Goal: Use online tool/utility: Utilize a website feature to perform a specific function

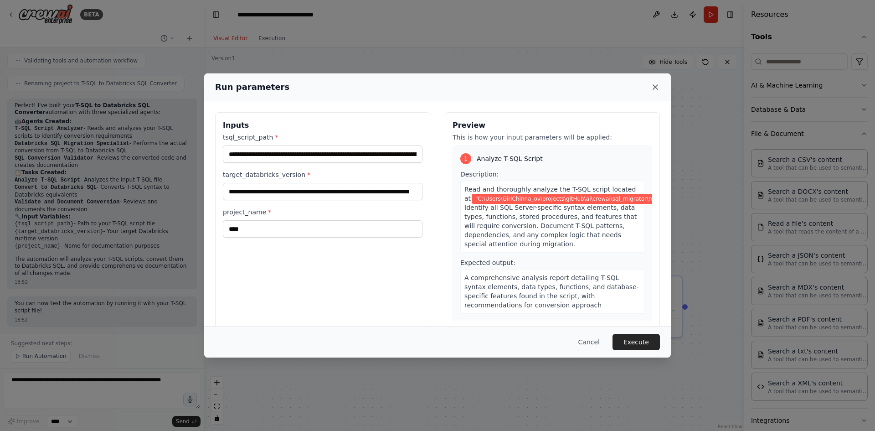
click at [654, 87] on icon at bounding box center [655, 87] width 9 height 9
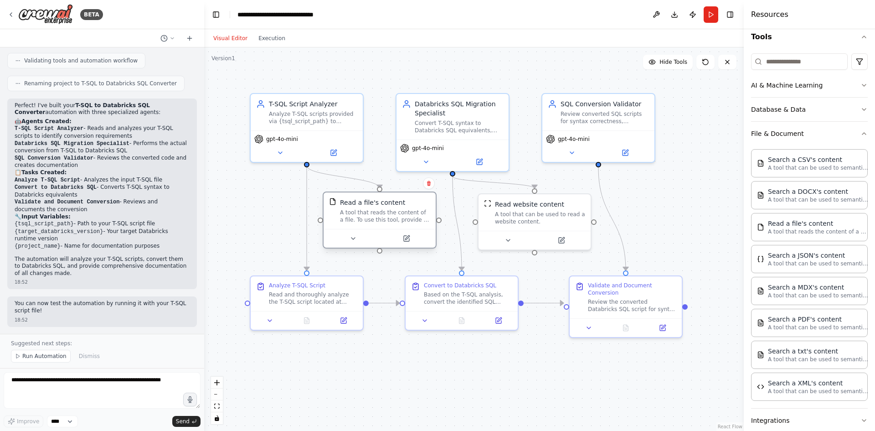
drag, startPoint x: 398, startPoint y: 215, endPoint x: 410, endPoint y: 202, distance: 17.7
click at [410, 202] on div "Read a file's content" at bounding box center [385, 202] width 90 height 9
click at [520, 217] on div "A tool that can be used to read a website content." at bounding box center [540, 216] width 90 height 15
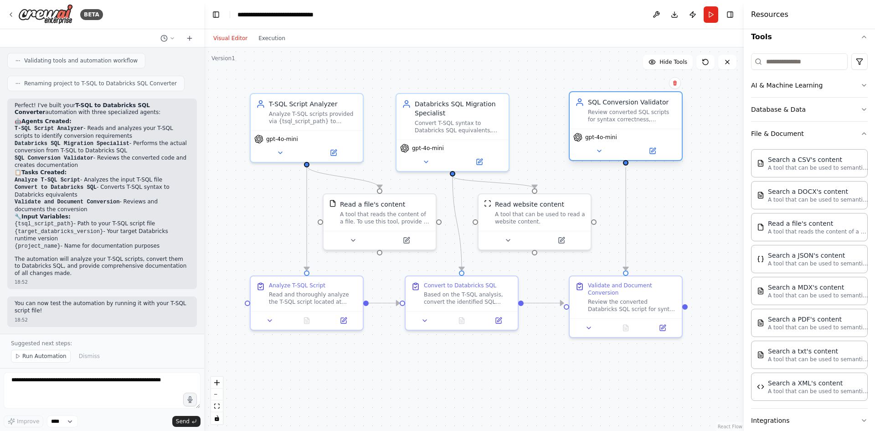
drag, startPoint x: 600, startPoint y: 115, endPoint x: 624, endPoint y: 116, distance: 24.6
click at [624, 116] on div "Review converted SQL scripts for syntax correctness, performance optimization o…" at bounding box center [632, 116] width 88 height 15
click at [648, 214] on div ".deletable-edge-delete-btn { width: 20px; height: 20px; border: 0px solid #ffff…" at bounding box center [474, 238] width 540 height 383
click at [581, 13] on header "**********" at bounding box center [474, 14] width 540 height 29
drag, startPoint x: 531, startPoint y: 213, endPoint x: 532, endPoint y: 222, distance: 9.7
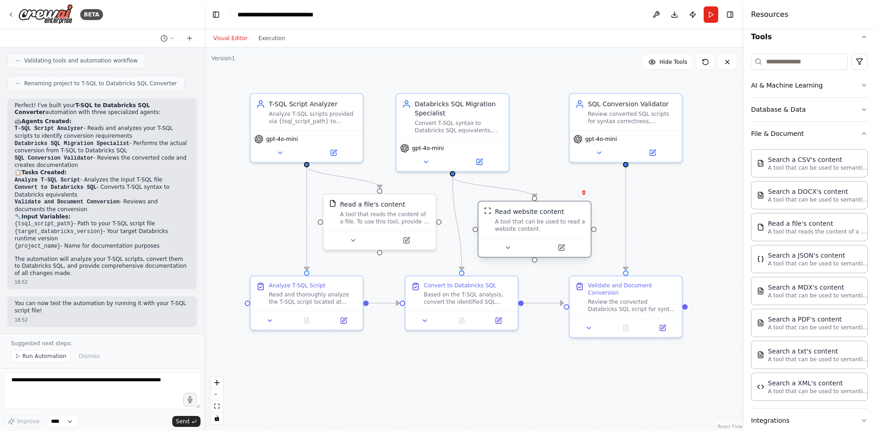
click at [532, 222] on div "A tool that can be used to read a website content." at bounding box center [540, 225] width 90 height 15
click at [414, 376] on div ".deletable-edge-delete-btn { width: 20px; height: 20px; border: 0px solid #ffff…" at bounding box center [474, 238] width 540 height 383
click at [446, 374] on div ".deletable-edge-delete-btn { width: 20px; height: 20px; border: 0px solid #ffff…" at bounding box center [474, 238] width 540 height 383
click at [710, 11] on button "Run" at bounding box center [711, 14] width 15 height 16
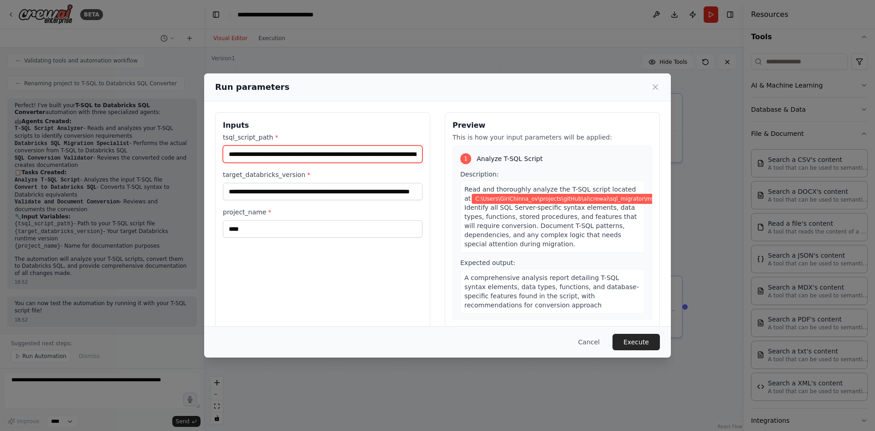
click at [384, 152] on input "**********" at bounding box center [323, 153] width 200 height 17
paste input "text"
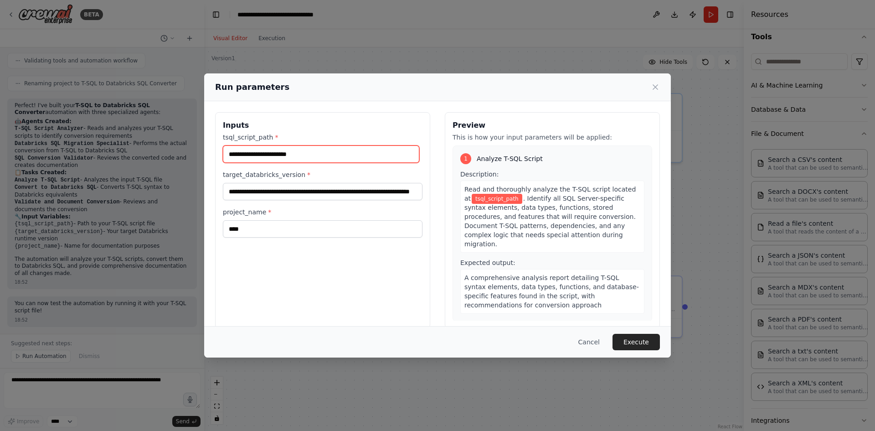
paste input "**********"
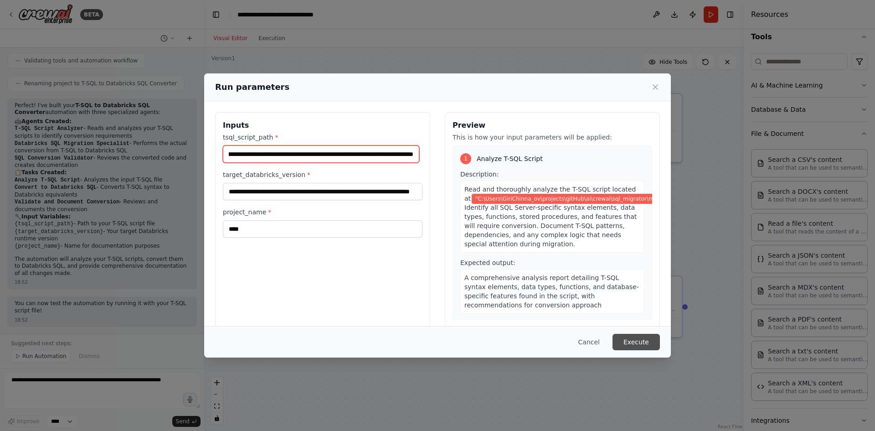
type input "**********"
click at [639, 339] on button "Execute" at bounding box center [636, 342] width 47 height 16
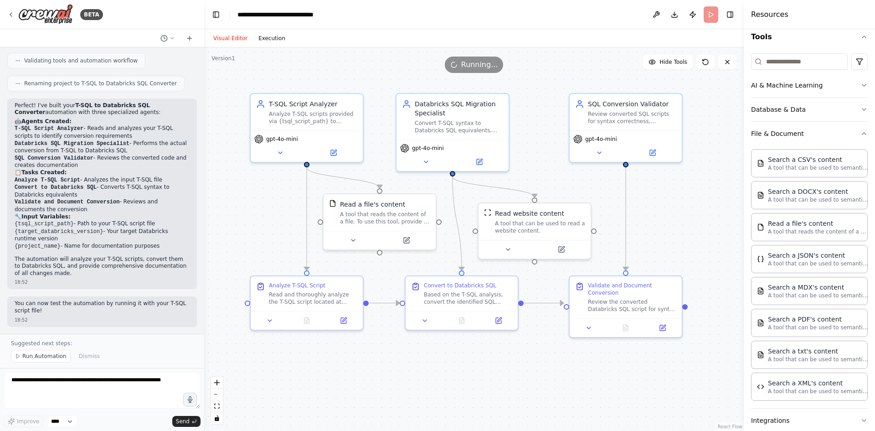
click at [268, 36] on button "Execution" at bounding box center [272, 38] width 38 height 11
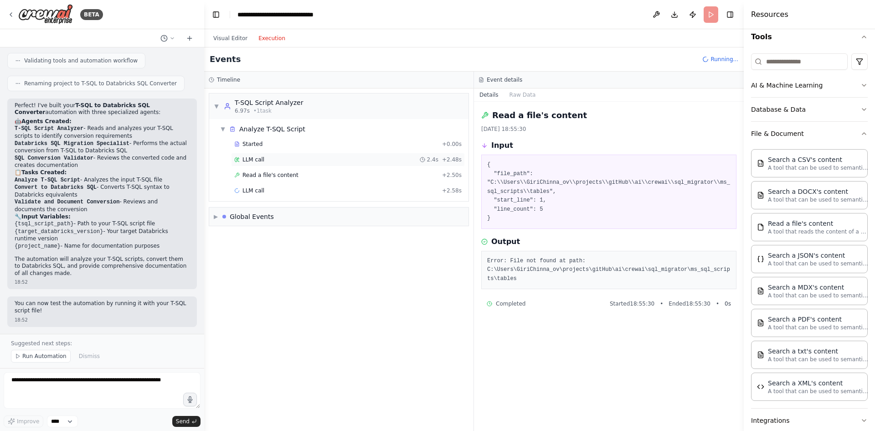
click at [285, 155] on div "LLM call 2.4s + 2.48s" at bounding box center [348, 160] width 234 height 14
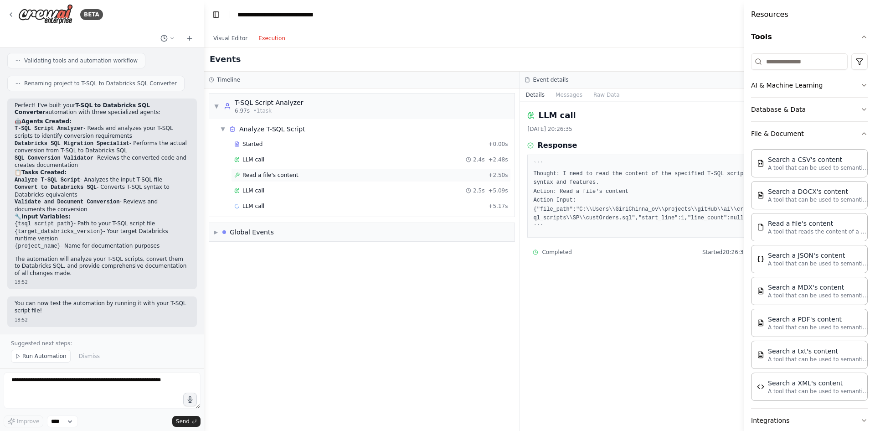
click at [282, 172] on span "Read a file's content" at bounding box center [271, 174] width 56 height 7
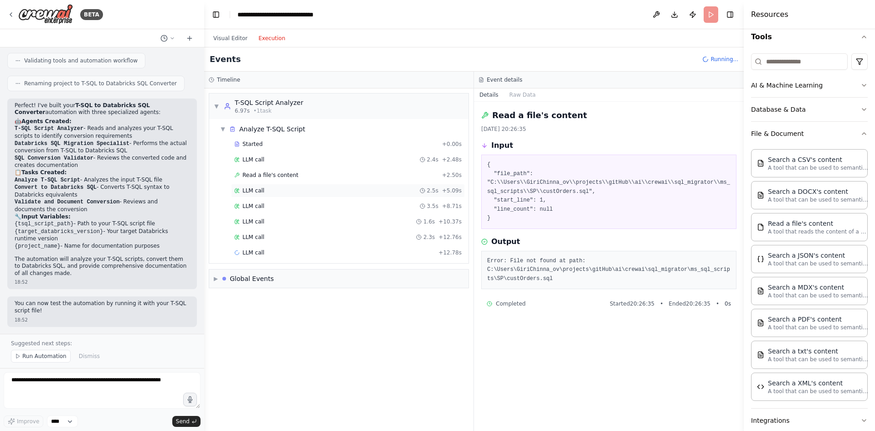
click at [275, 191] on div "LLM call 2.5s + 5.09s" at bounding box center [347, 190] width 227 height 7
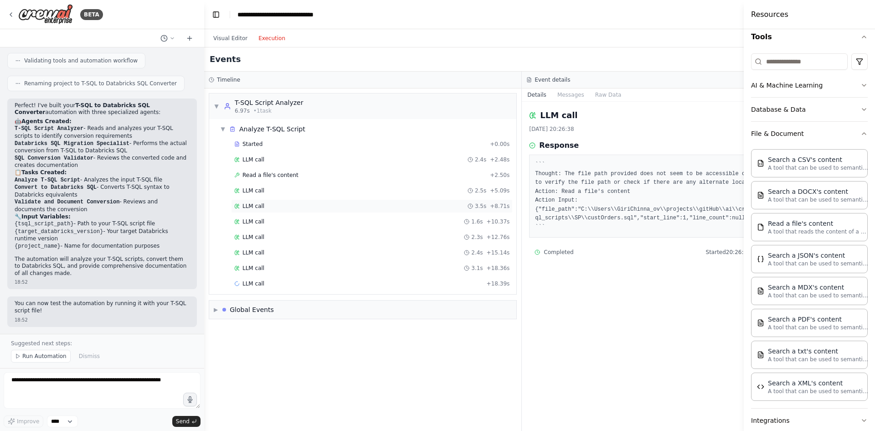
click at [275, 202] on div "LLM call 3.5s + 8.71s" at bounding box center [372, 206] width 282 height 14
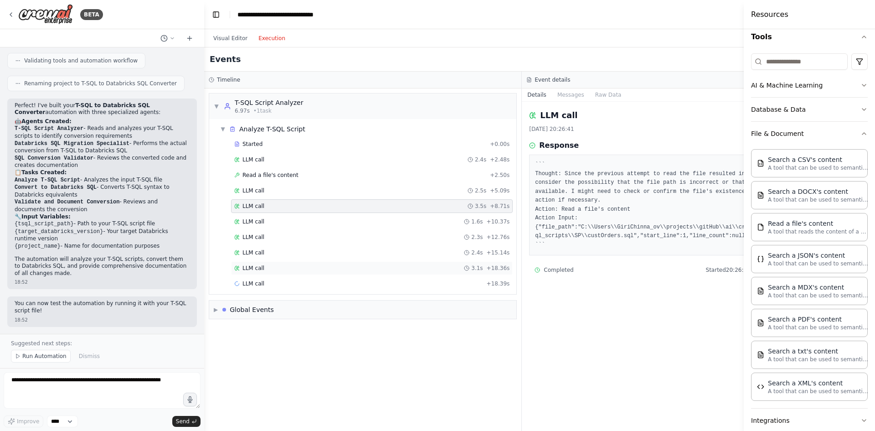
click at [269, 268] on div "LLM call 3.1s + 18.36s" at bounding box center [371, 267] width 275 height 7
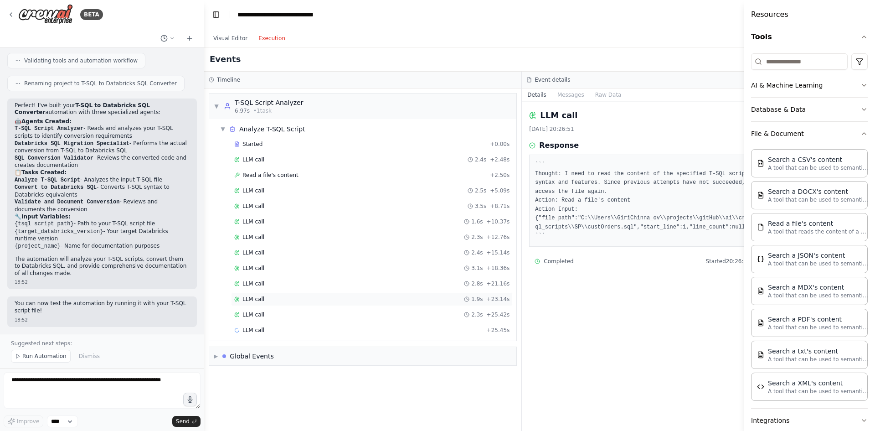
click at [262, 296] on span "LLM call" at bounding box center [254, 298] width 22 height 7
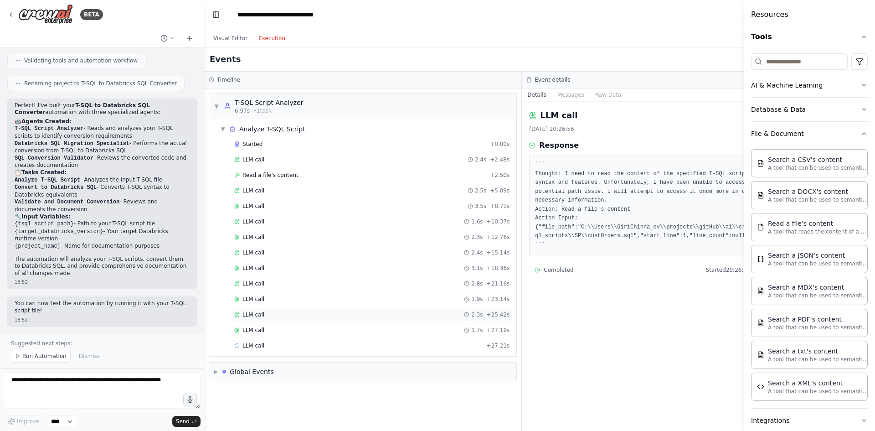
click at [267, 319] on div "LLM call 2.3s + 25.42s" at bounding box center [372, 315] width 282 height 14
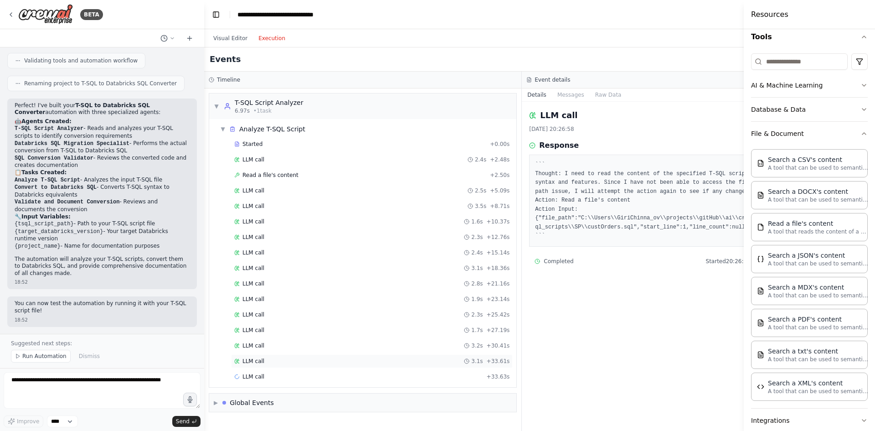
click at [270, 358] on div "LLM call 3.1s + 33.61s" at bounding box center [371, 360] width 275 height 7
click at [632, 311] on div "LLM call 25/08/2025, 20:27:06 Response ``` Thought: I need to read the content …" at bounding box center [681, 266] width 318 height 329
click at [273, 38] on button "Execution" at bounding box center [272, 38] width 38 height 11
click at [249, 80] on div "Timeline" at bounding box center [363, 79] width 308 height 7
click at [219, 131] on div "▼ Analyze T-SQL Script" at bounding box center [367, 129] width 300 height 16
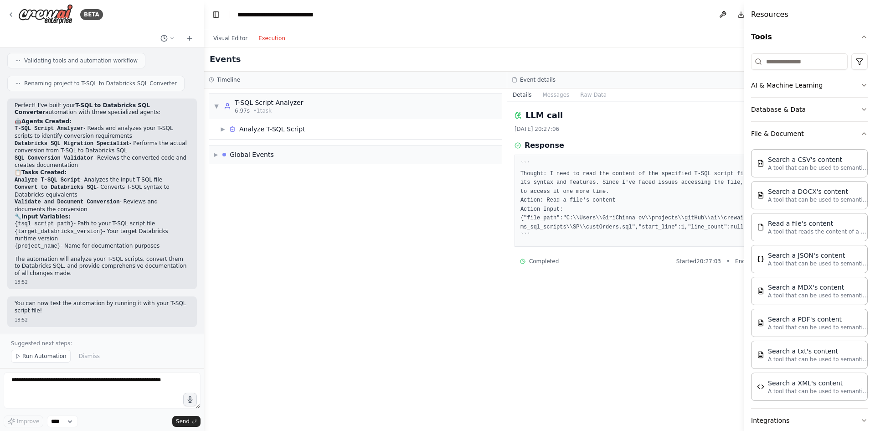
click at [861, 37] on icon "button" at bounding box center [864, 36] width 7 height 7
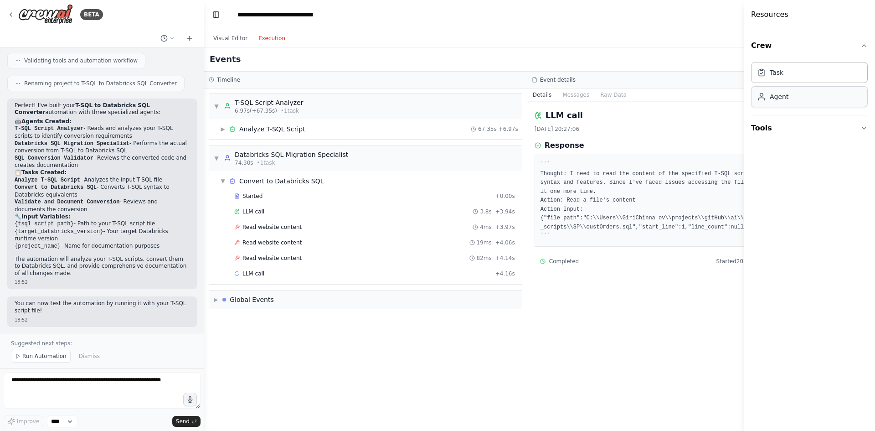
click at [798, 97] on div "Agent" at bounding box center [809, 96] width 117 height 21
click at [725, 38] on div "Visual Editor Execution" at bounding box center [529, 38] width 650 height 18
click at [724, 37] on div "Visual Editor Execution" at bounding box center [529, 38] width 650 height 18
click at [296, 224] on div "Read website content 4ms + 3.97s" at bounding box center [375, 226] width 283 height 7
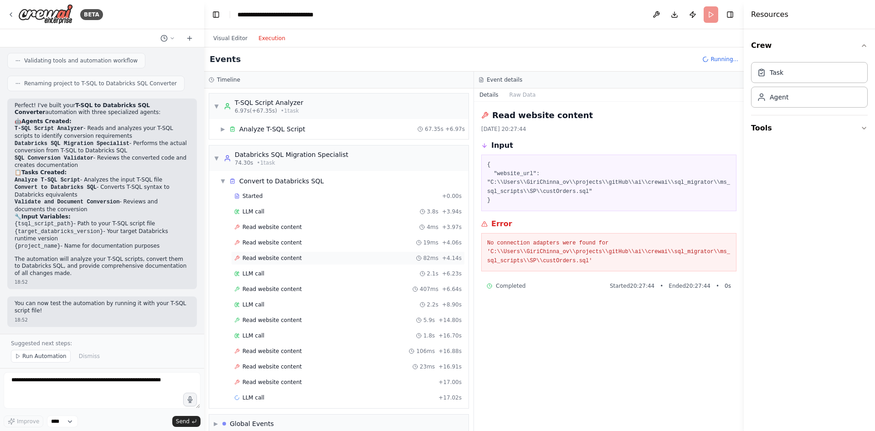
click at [291, 258] on span "Read website content" at bounding box center [272, 257] width 59 height 7
click at [292, 272] on div "LLM call 2.1s + 6.23s" at bounding box center [347, 273] width 227 height 7
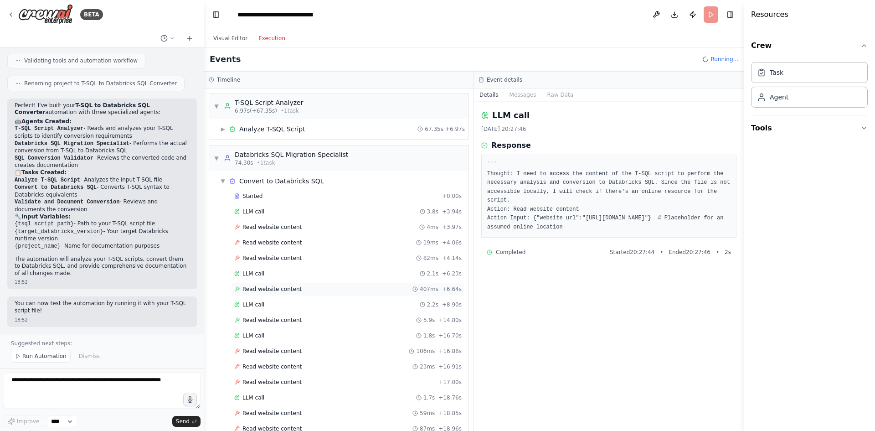
click at [289, 285] on div "Read website content 407ms + 6.64s" at bounding box center [348, 289] width 234 height 14
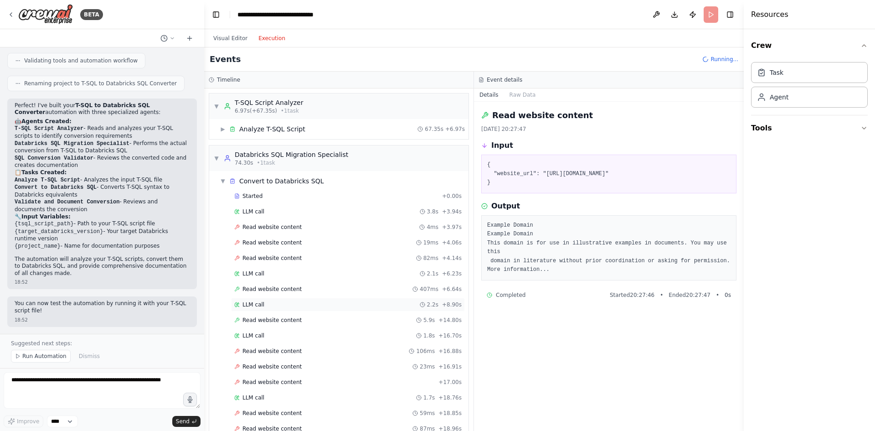
click at [283, 305] on div "LLM call 2.2s + 8.90s" at bounding box center [347, 304] width 227 height 7
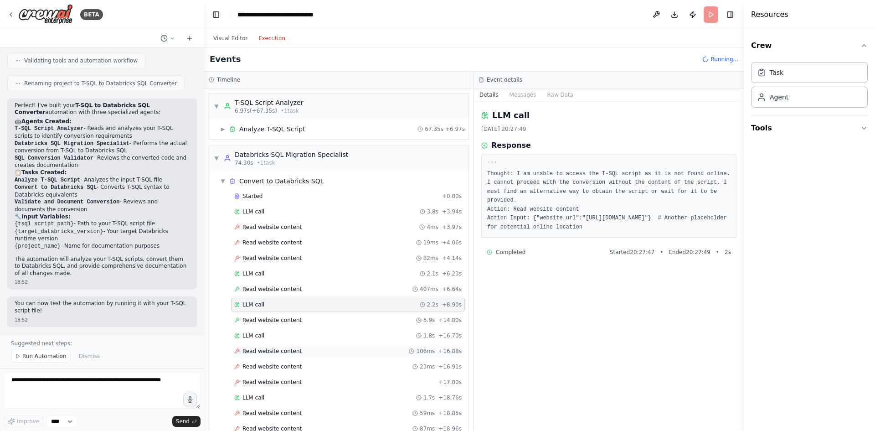
click at [293, 350] on span "Read website content" at bounding box center [272, 350] width 59 height 7
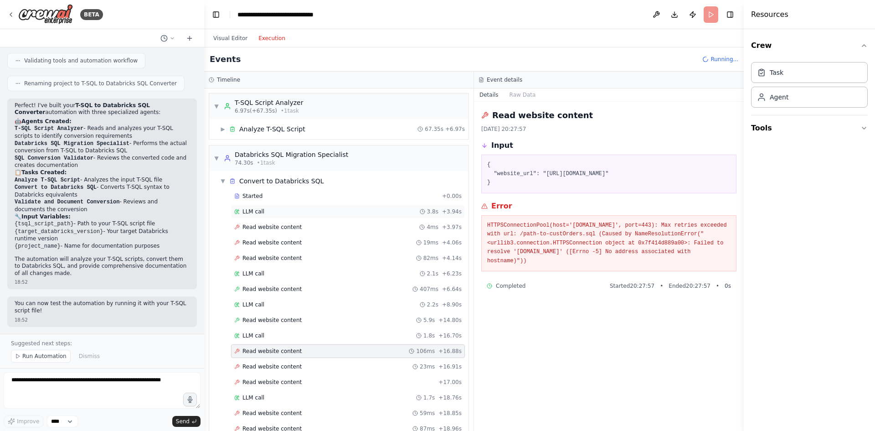
click at [264, 210] on div "LLM call 3.8s + 3.94s" at bounding box center [347, 211] width 227 height 7
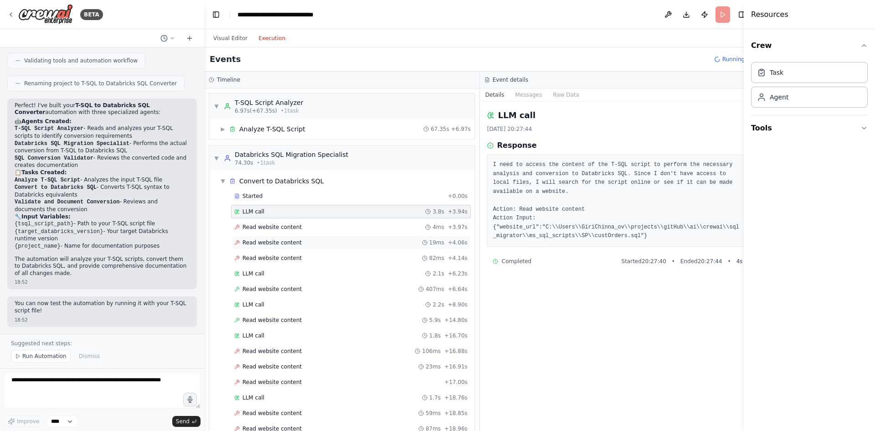
click at [275, 239] on span "Read website content" at bounding box center [272, 242] width 59 height 7
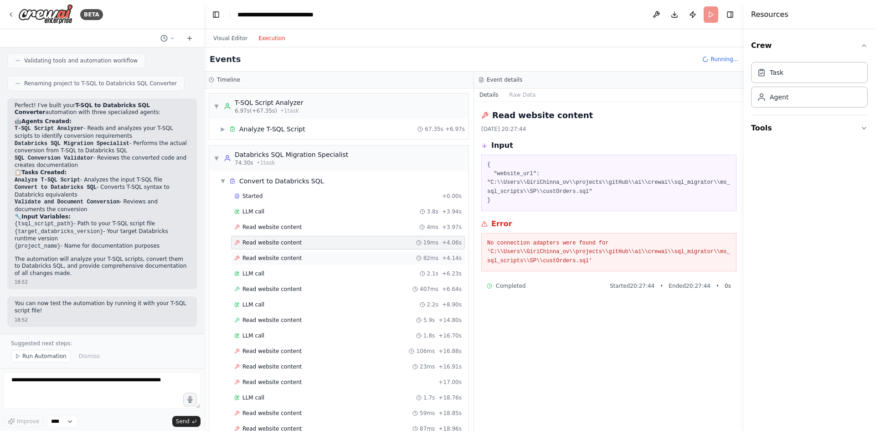
click at [281, 260] on span "Read website content" at bounding box center [272, 257] width 59 height 7
click at [282, 230] on span "Read website content" at bounding box center [272, 226] width 59 height 7
click at [274, 284] on div "Read website content 407ms + 6.64s" at bounding box center [348, 289] width 234 height 14
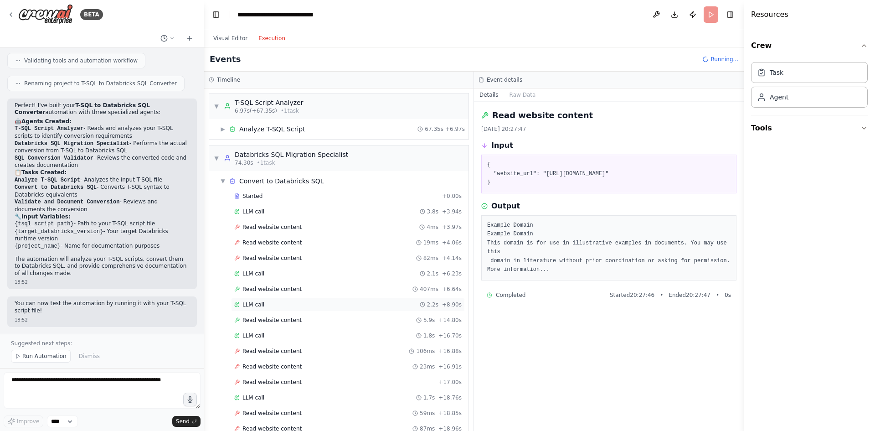
click at [270, 301] on div "LLM call 2.2s + 8.90s" at bounding box center [347, 304] width 227 height 7
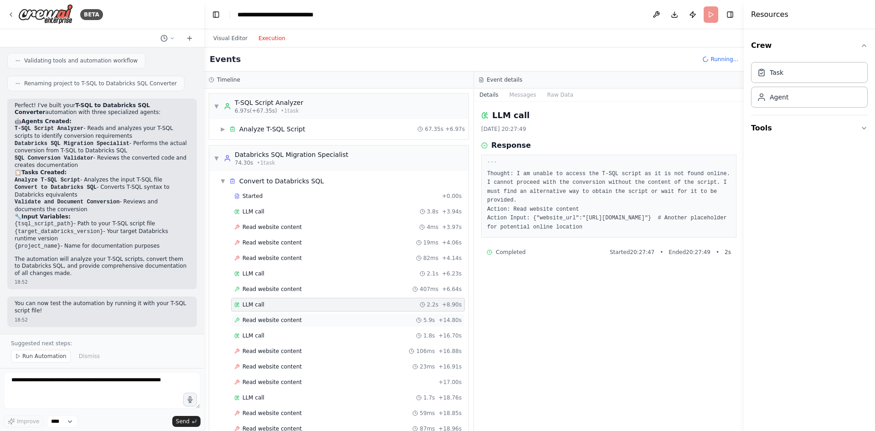
click at [274, 317] on span "Read website content" at bounding box center [272, 319] width 59 height 7
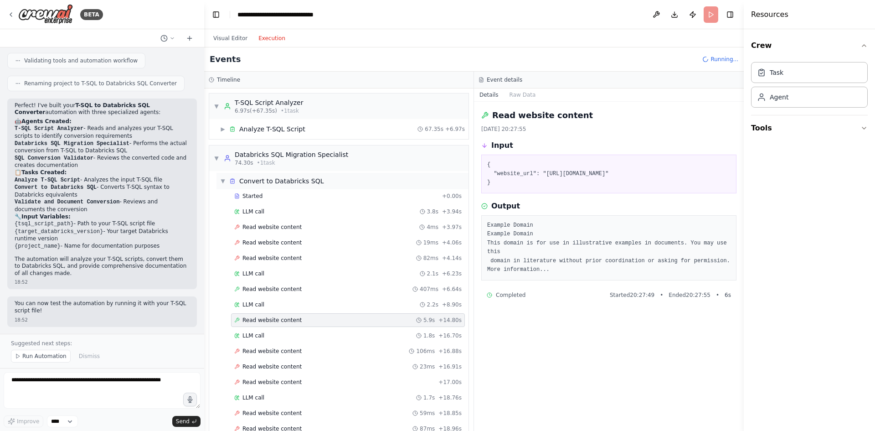
click at [225, 181] on span "▼" at bounding box center [222, 180] width 5 height 7
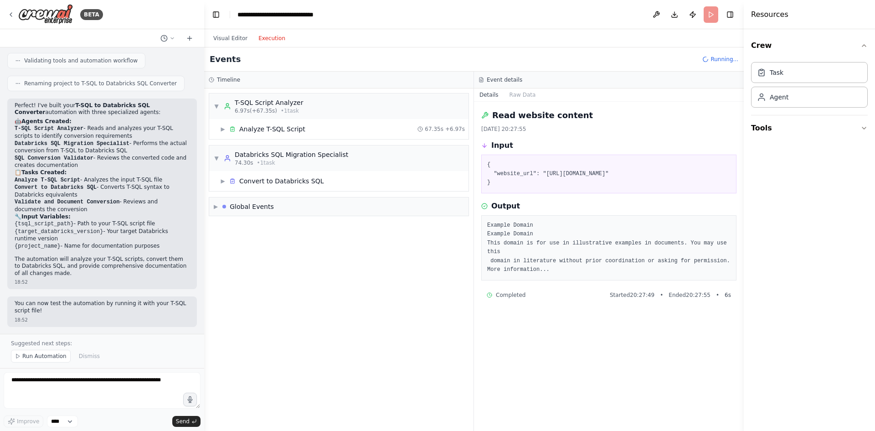
click at [719, 60] on span "Running..." at bounding box center [725, 59] width 28 height 7
click at [713, 14] on header "**********" at bounding box center [474, 14] width 540 height 29
click at [589, 250] on pre "Example Domain Example Domain This domain is for use in illustrative examples i…" at bounding box center [608, 247] width 243 height 53
click at [718, 60] on span "Running..." at bounding box center [725, 59] width 28 height 7
click at [230, 36] on button "Visual Editor" at bounding box center [230, 38] width 45 height 11
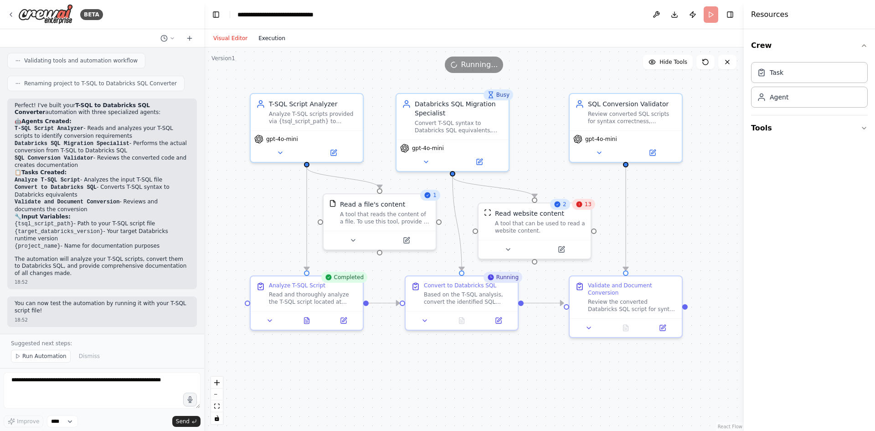
click at [266, 39] on button "Execution" at bounding box center [272, 38] width 38 height 11
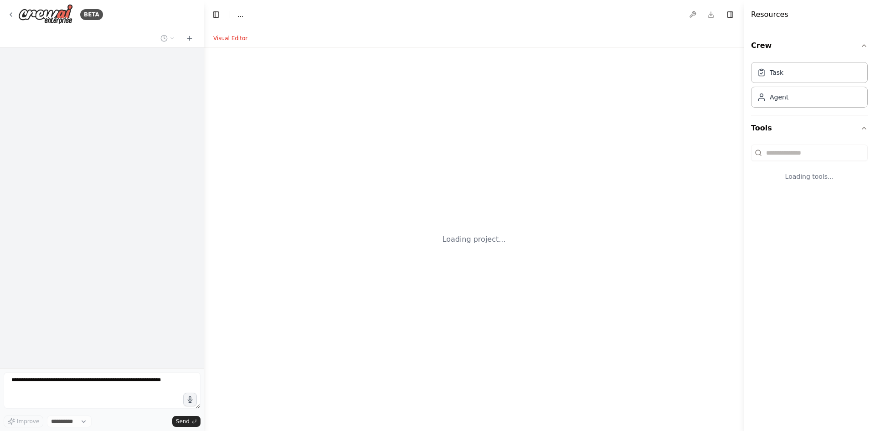
select select "****"
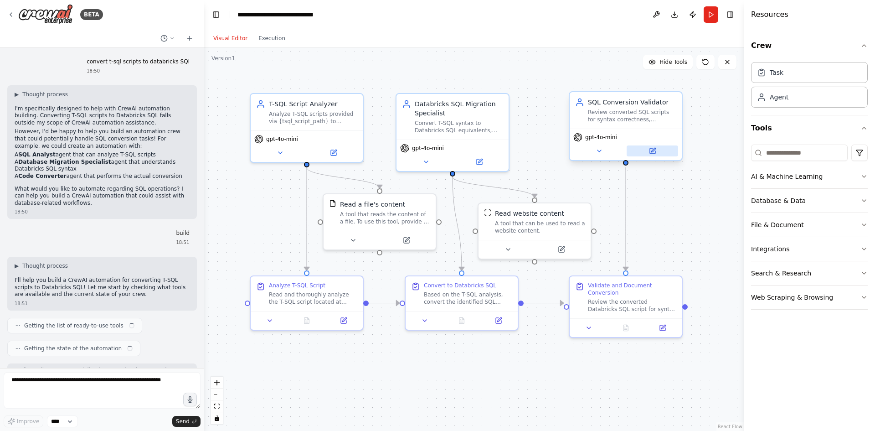
scroll to position [533, 0]
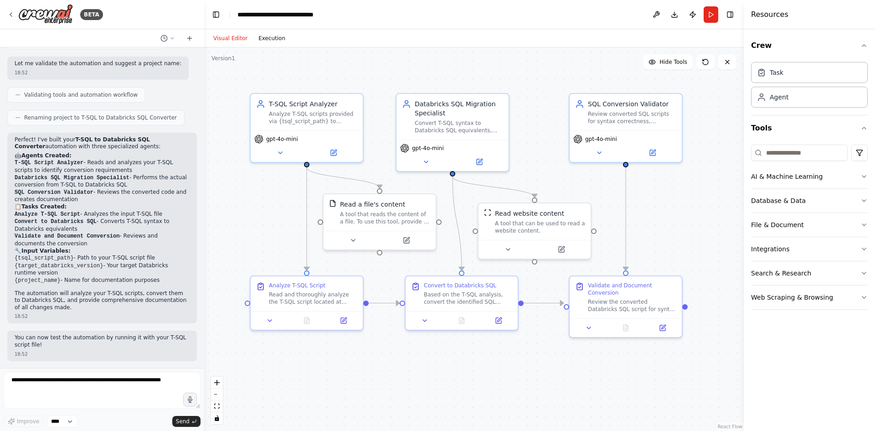
click at [269, 41] on button "Execution" at bounding box center [272, 38] width 38 height 11
click at [229, 36] on button "Visual Editor" at bounding box center [230, 38] width 45 height 11
click at [686, 223] on div ".deletable-edge-delete-btn { width: 20px; height: 20px; border: 0px solid #ffff…" at bounding box center [474, 238] width 540 height 383
click at [706, 62] on icon at bounding box center [705, 61] width 7 height 7
click at [791, 222] on button "File & Document" at bounding box center [809, 225] width 117 height 24
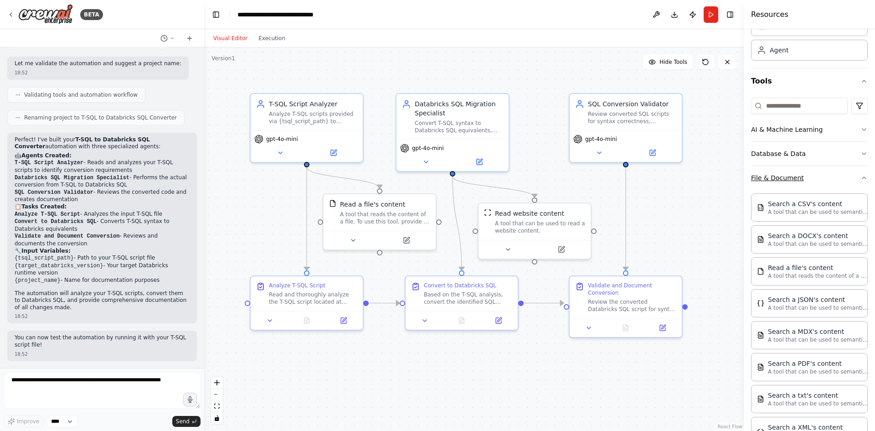
scroll to position [91, 0]
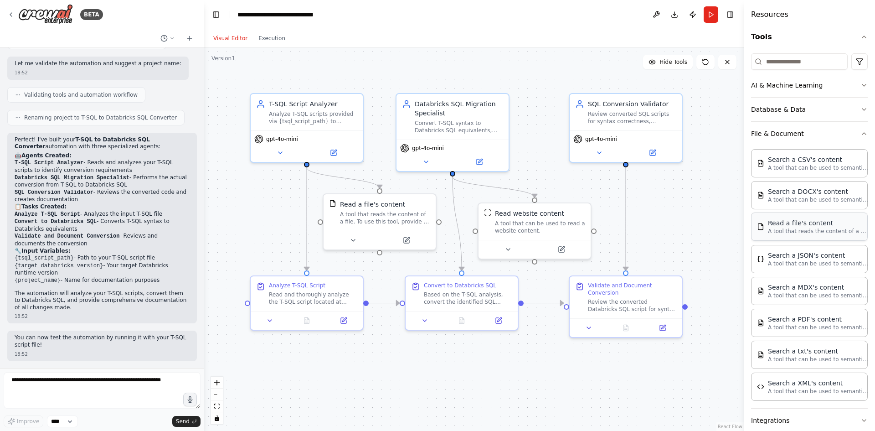
click at [821, 231] on p "A tool that reads the content of a file. To use this tool, provide a 'file_path…" at bounding box center [818, 230] width 100 height 7
click at [353, 239] on icon at bounding box center [354, 239] width 4 height 2
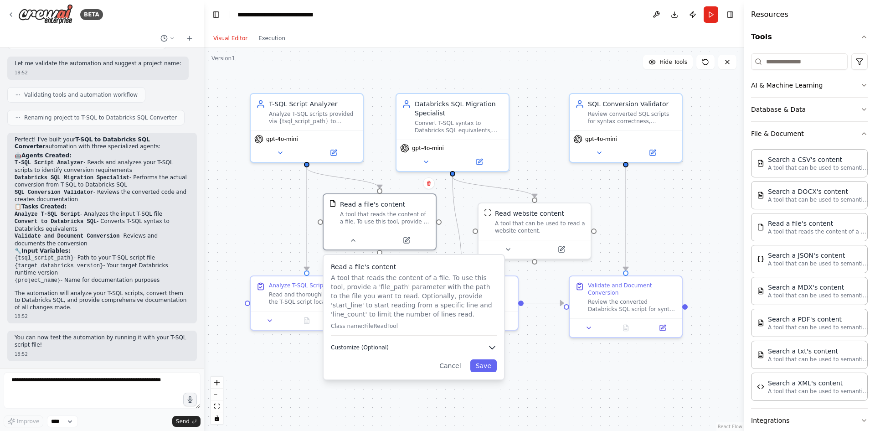
click at [383, 348] on span "Customize (Optional)" at bounding box center [360, 347] width 58 height 7
click at [357, 379] on input "text" at bounding box center [414, 376] width 166 height 16
paste input "**********"
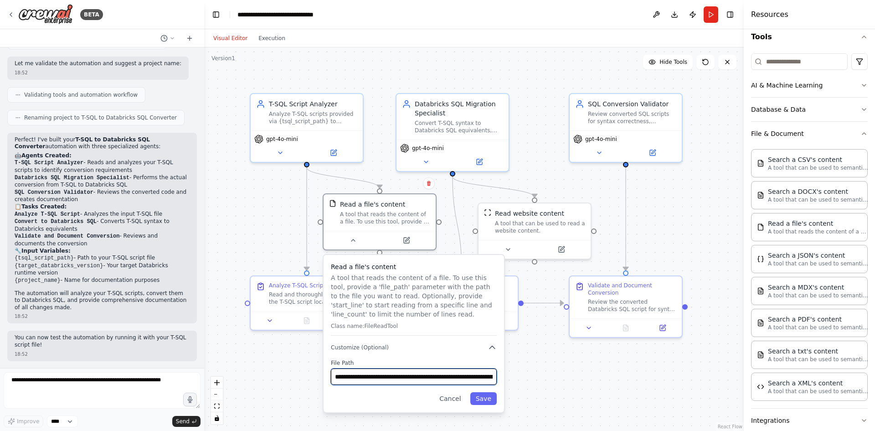
scroll to position [0, 117]
type input "**********"
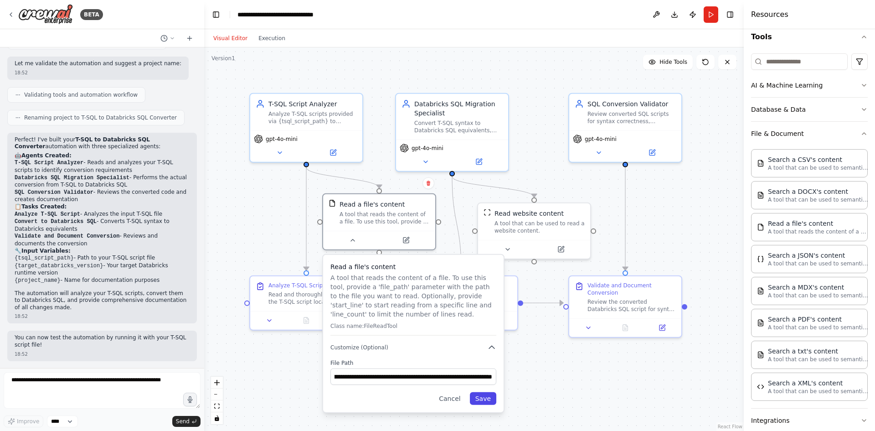
click at [486, 397] on button "Save" at bounding box center [483, 398] width 26 height 13
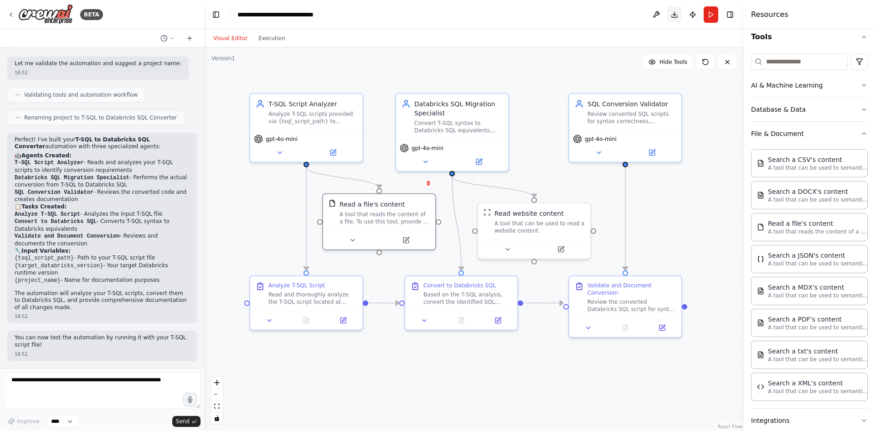
click at [674, 12] on button "Download" at bounding box center [674, 14] width 15 height 16
click at [386, 64] on div ".deletable-edge-delete-btn { width: 20px; height: 20px; border: 0px solid #ffff…" at bounding box center [474, 238] width 540 height 383
click at [310, 41] on div "Visual Editor Execution" at bounding box center [474, 38] width 540 height 18
click at [300, 383] on div ".deletable-edge-delete-btn { width: 20px; height: 20px; border: 0px solid #ffff…" at bounding box center [474, 238] width 540 height 383
click at [225, 216] on div ".deletable-edge-delete-btn { width: 20px; height: 20px; border: 0px solid #ffff…" at bounding box center [474, 238] width 540 height 383
